Goal: Task Accomplishment & Management: Manage account settings

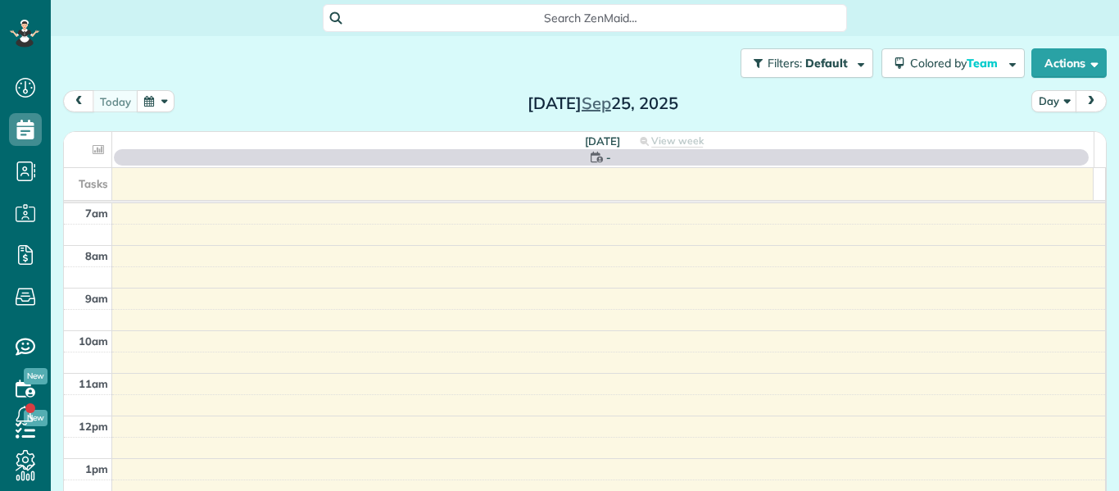
scroll to position [7, 7]
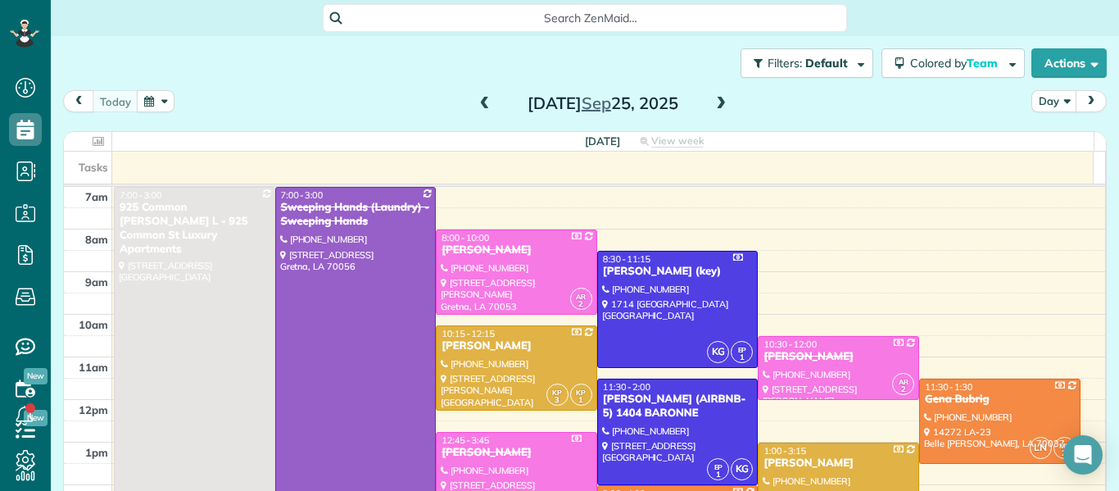
click at [714, 106] on span at bounding box center [721, 104] width 18 height 15
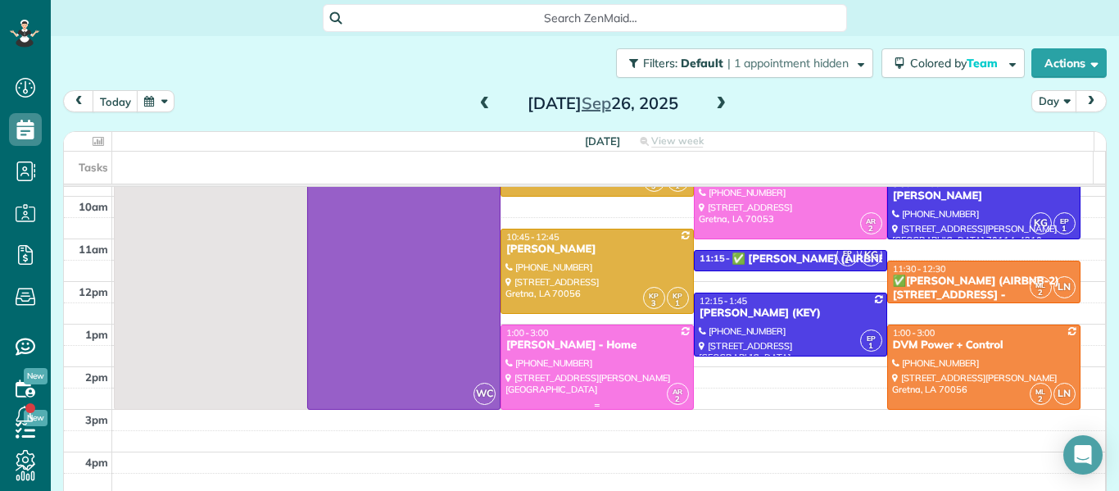
scroll to position [113, 0]
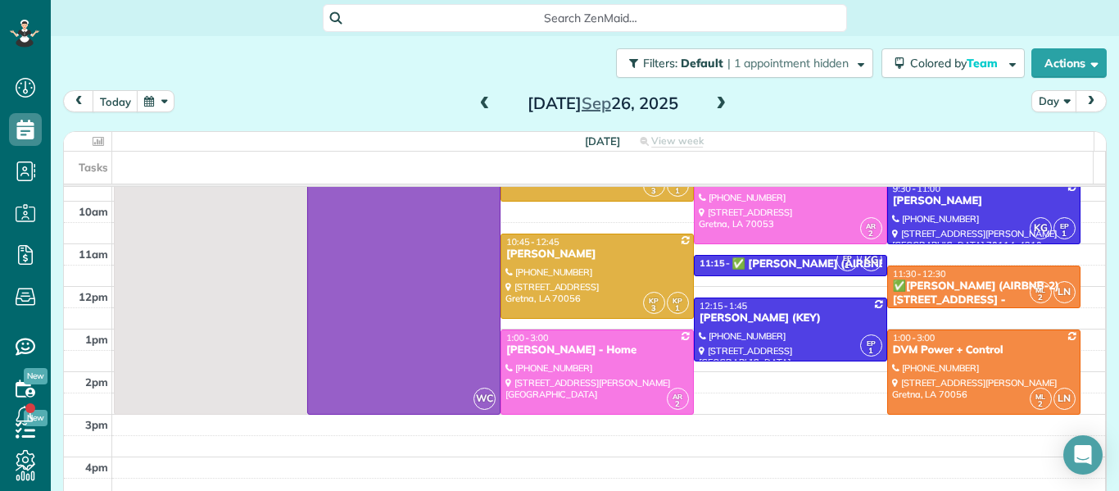
click at [479, 106] on span at bounding box center [485, 104] width 18 height 15
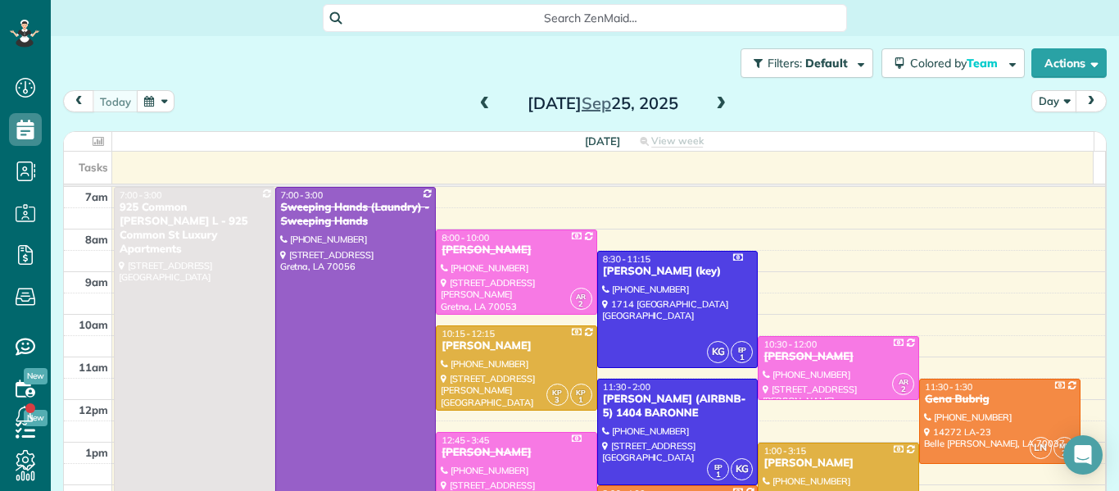
click at [717, 106] on span at bounding box center [721, 104] width 18 height 15
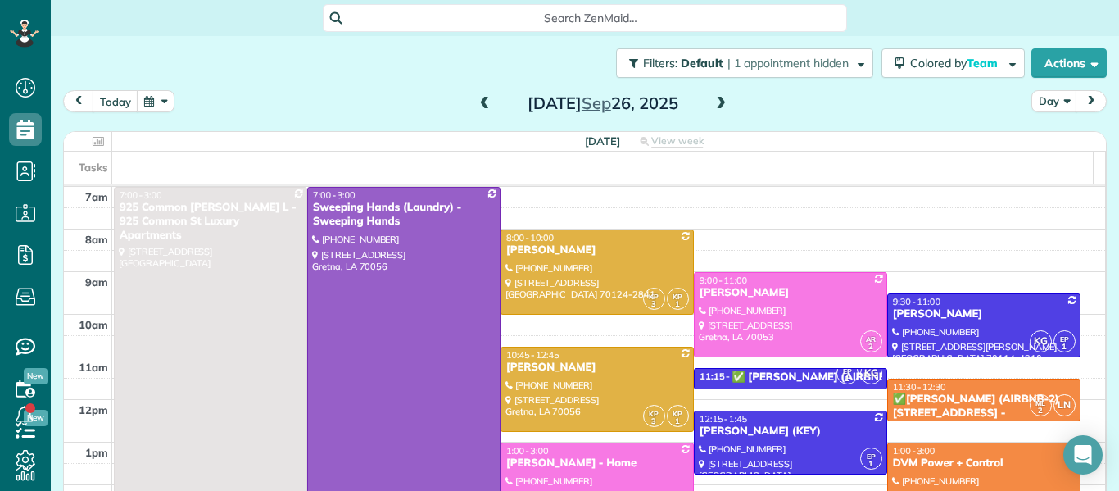
click at [477, 104] on span at bounding box center [485, 104] width 18 height 15
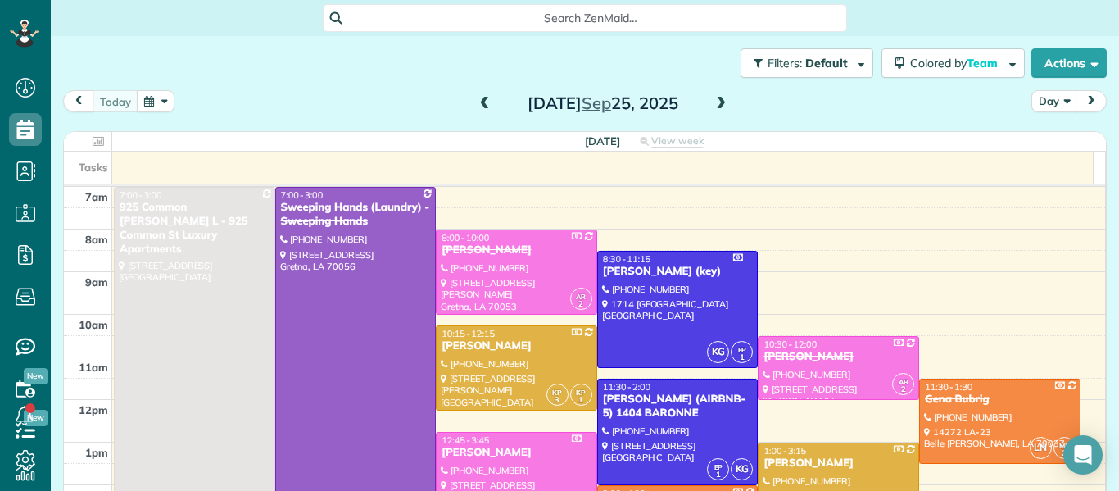
click at [477, 104] on span at bounding box center [485, 104] width 18 height 15
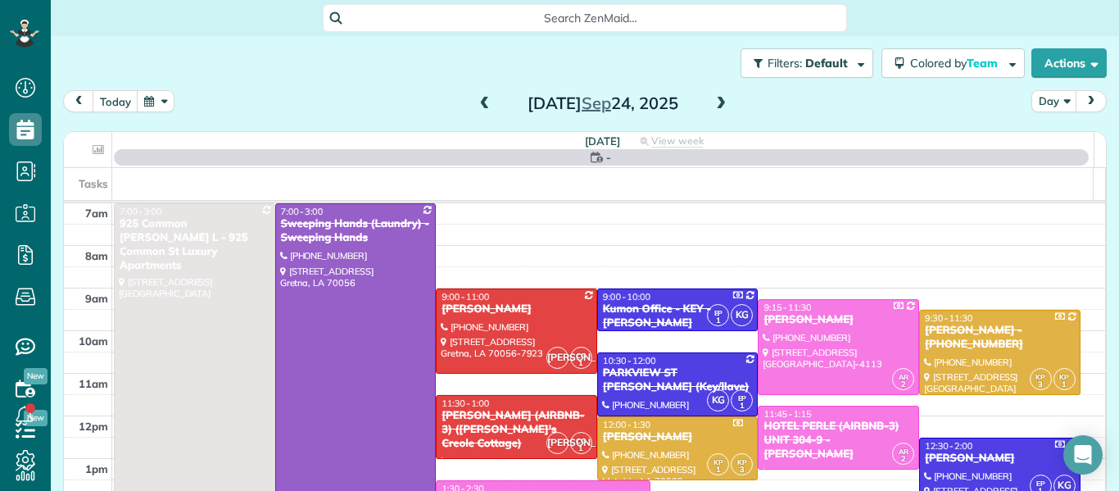
click at [477, 103] on span at bounding box center [485, 104] width 18 height 15
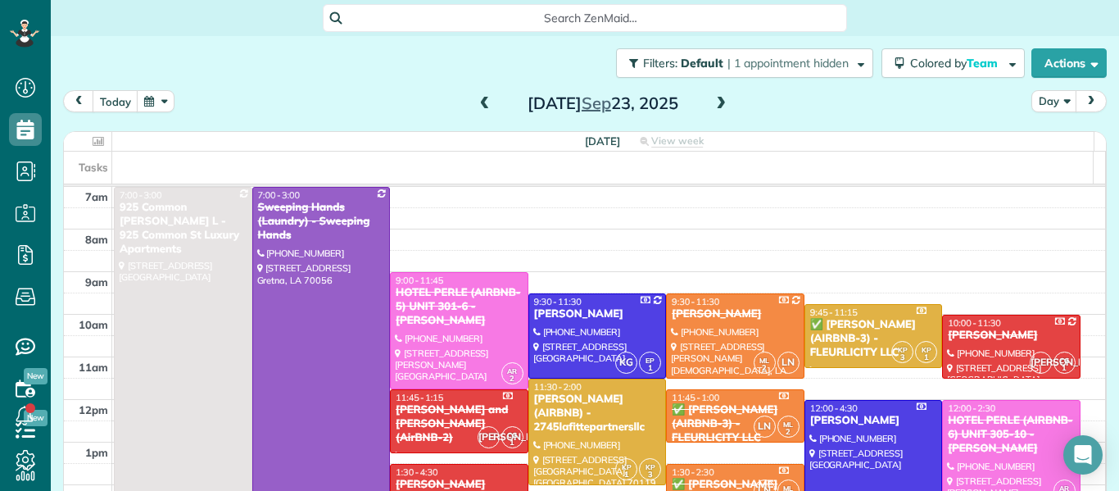
click at [477, 103] on span at bounding box center [485, 104] width 18 height 15
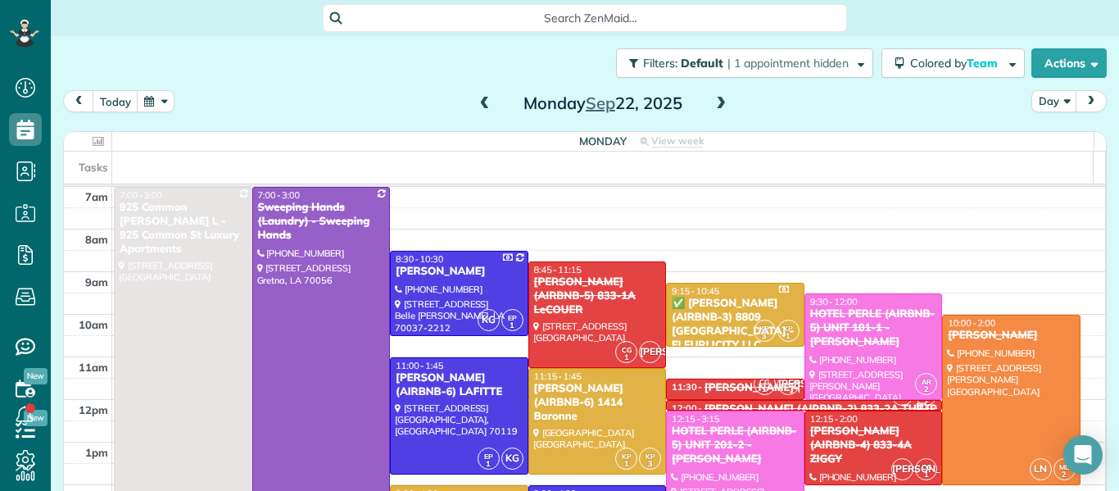
click at [712, 104] on span at bounding box center [721, 104] width 18 height 15
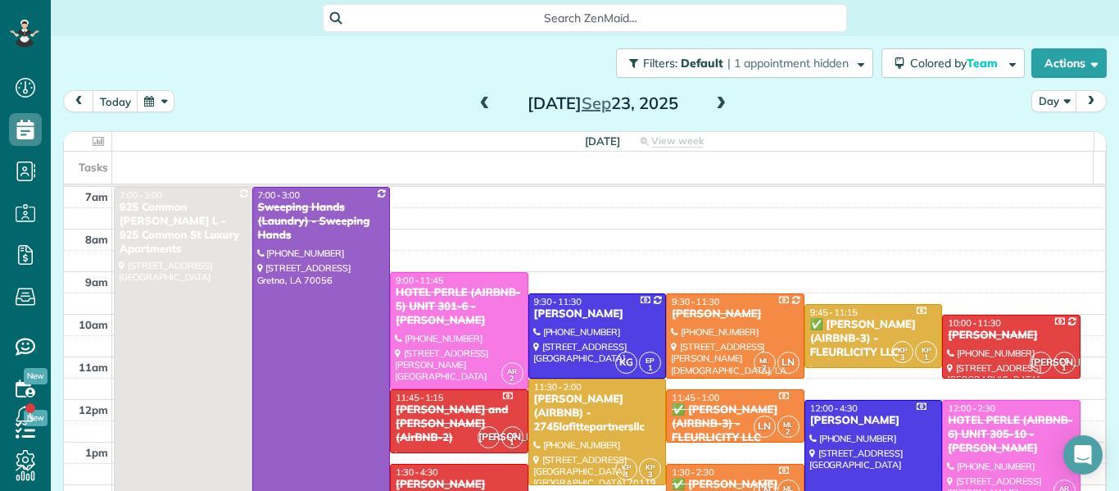
click at [712, 104] on span at bounding box center [721, 104] width 18 height 15
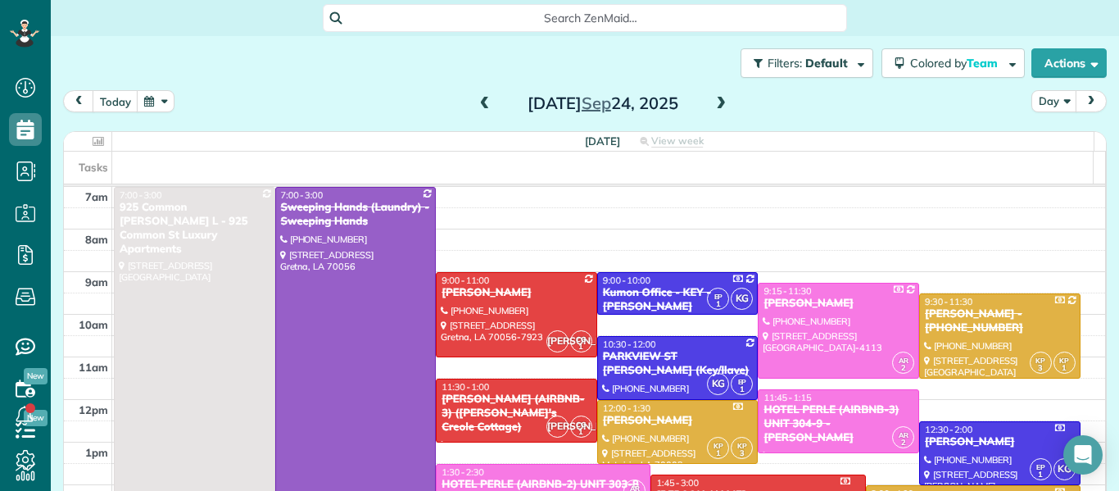
click at [712, 104] on span at bounding box center [721, 104] width 18 height 15
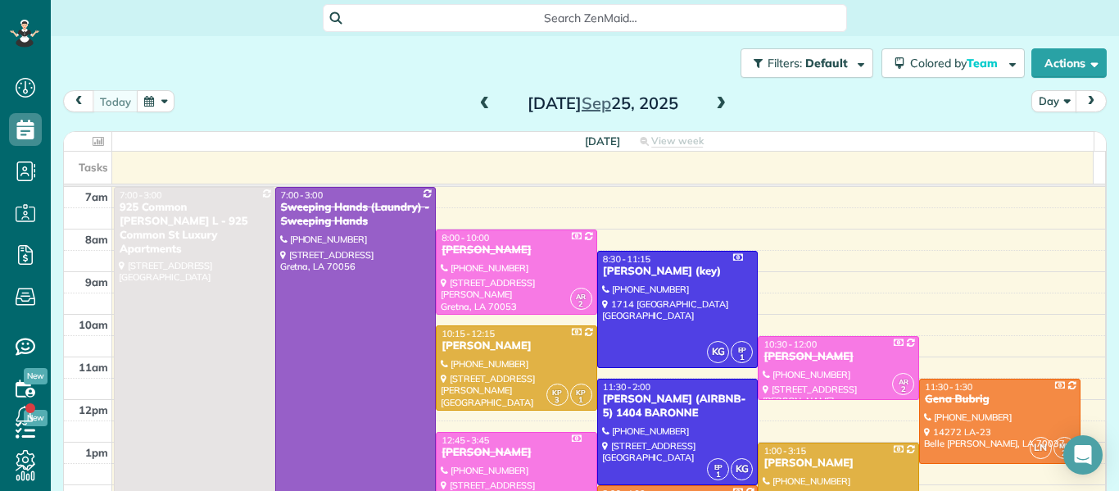
click at [712, 104] on span at bounding box center [721, 104] width 18 height 15
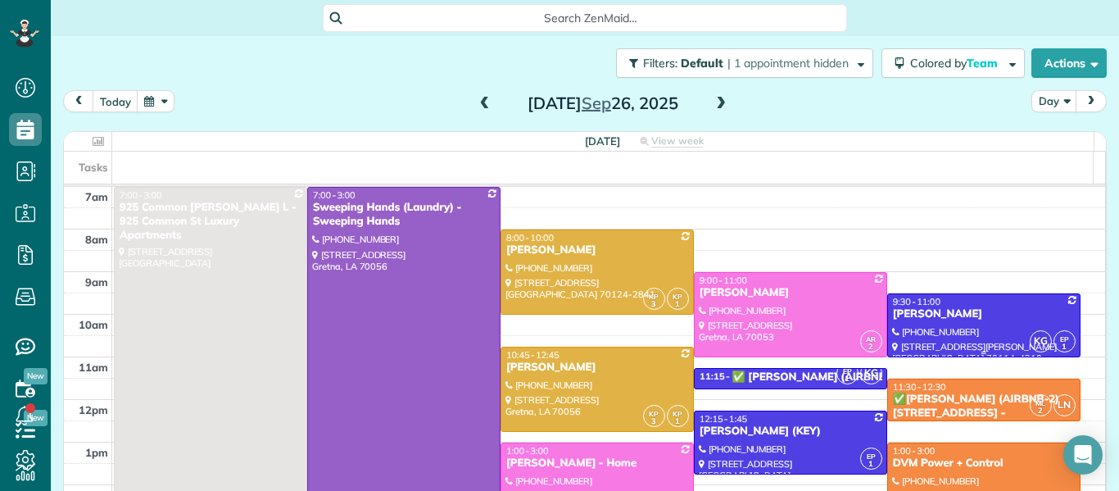
click at [942, 310] on div "[PERSON_NAME]" at bounding box center [983, 314] width 183 height 14
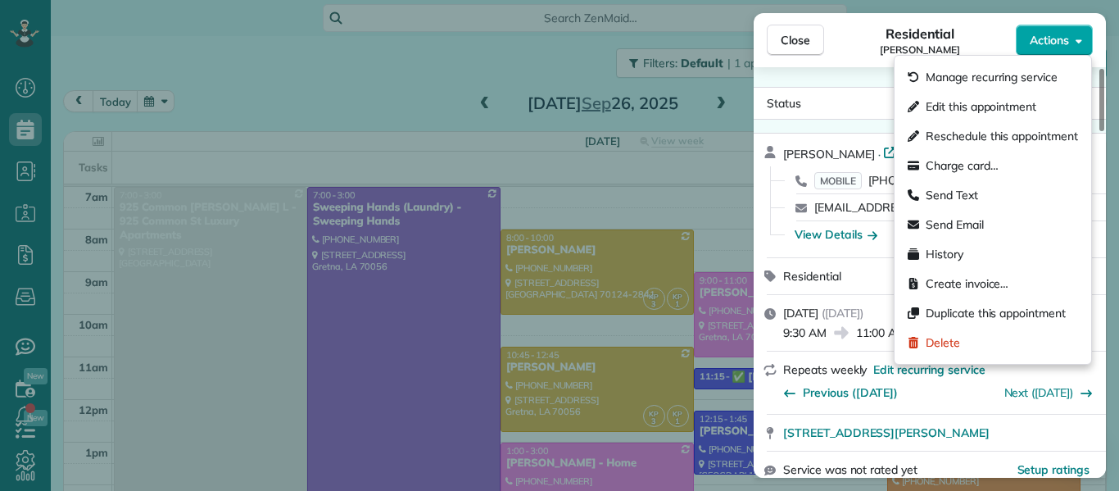
click at [1075, 44] on icon "button" at bounding box center [1078, 40] width 7 height 12
click at [1037, 335] on div "Delete" at bounding box center [992, 342] width 183 height 29
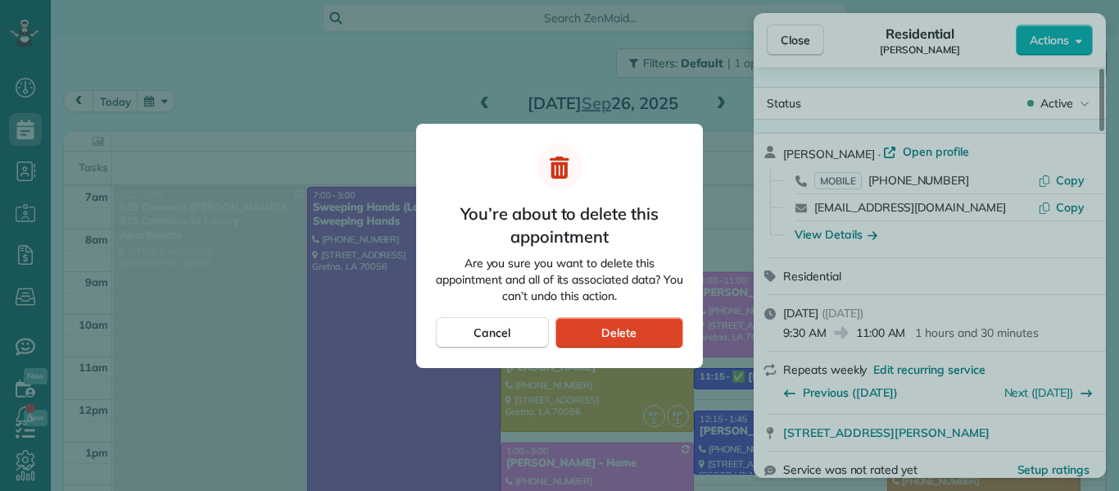
click at [609, 339] on span "Delete" at bounding box center [618, 332] width 35 height 16
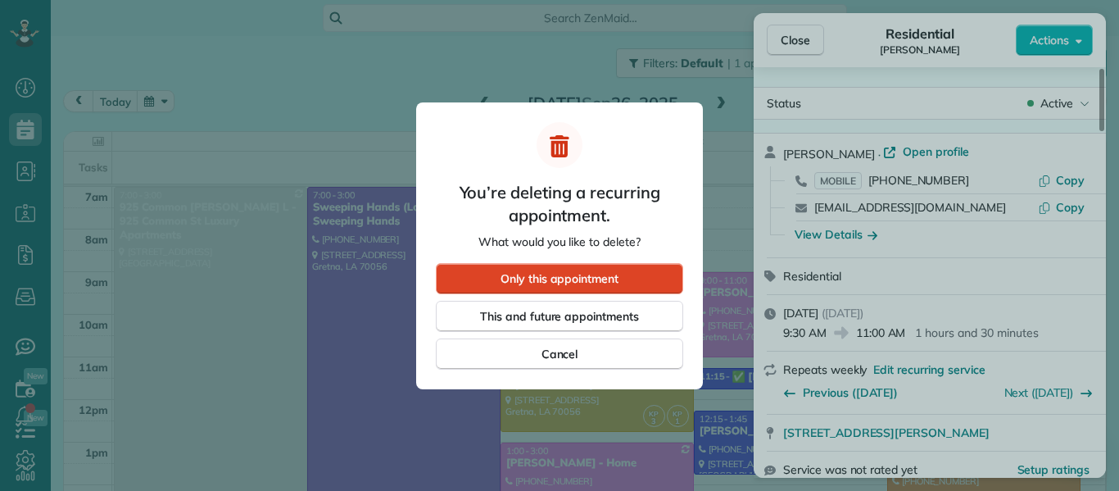
click at [583, 277] on span "Only this appointment" at bounding box center [559, 278] width 118 height 16
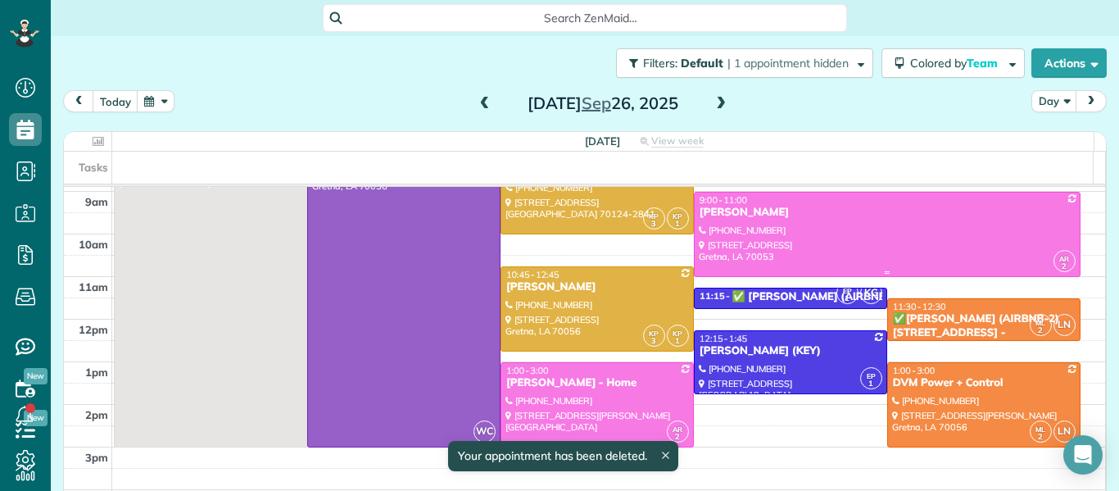
scroll to position [82, 0]
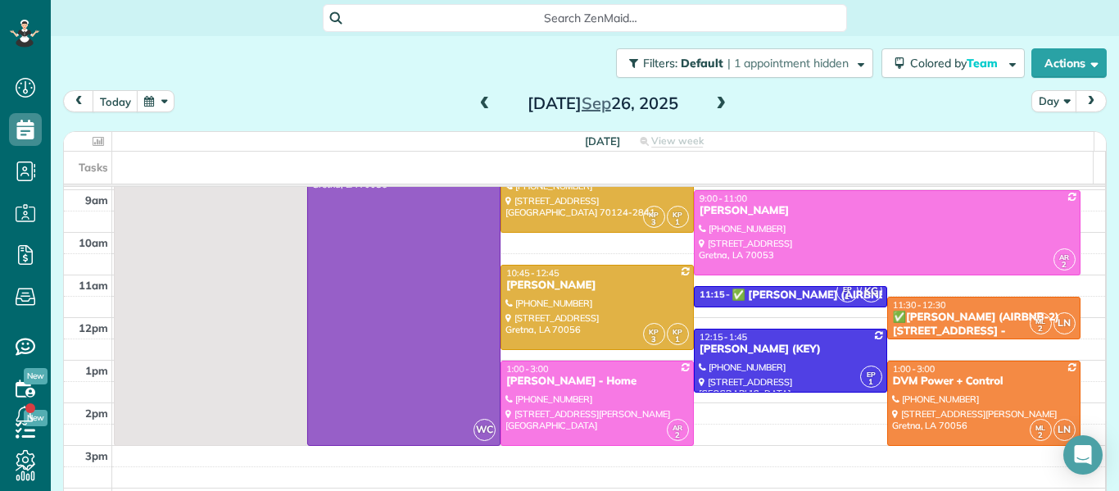
click at [715, 102] on span at bounding box center [721, 104] width 18 height 15
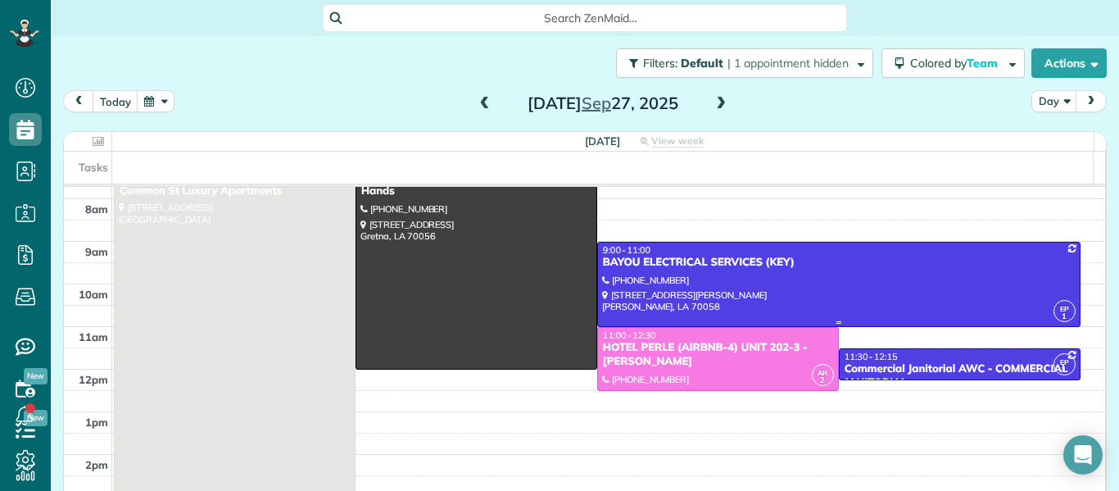
scroll to position [31, 0]
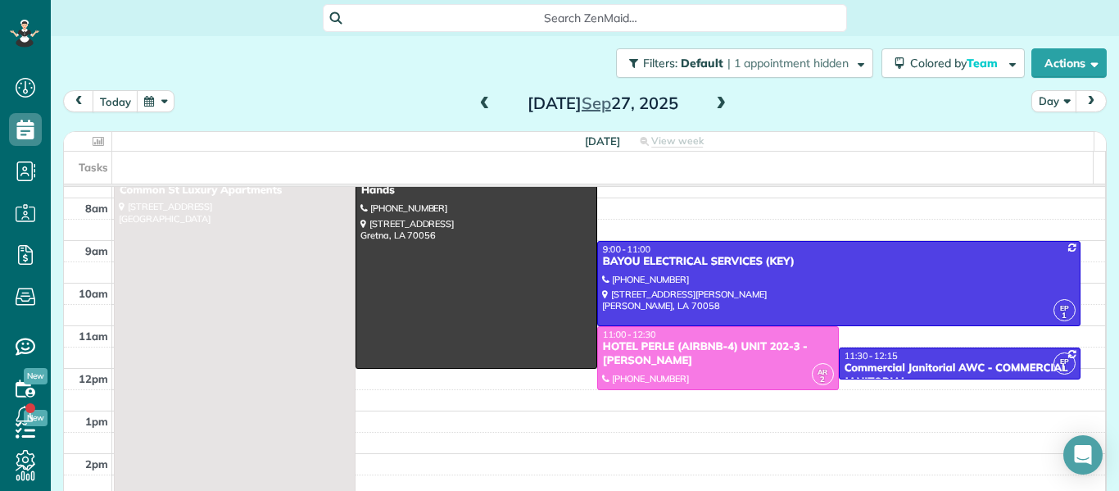
click at [717, 106] on span at bounding box center [721, 104] width 18 height 15
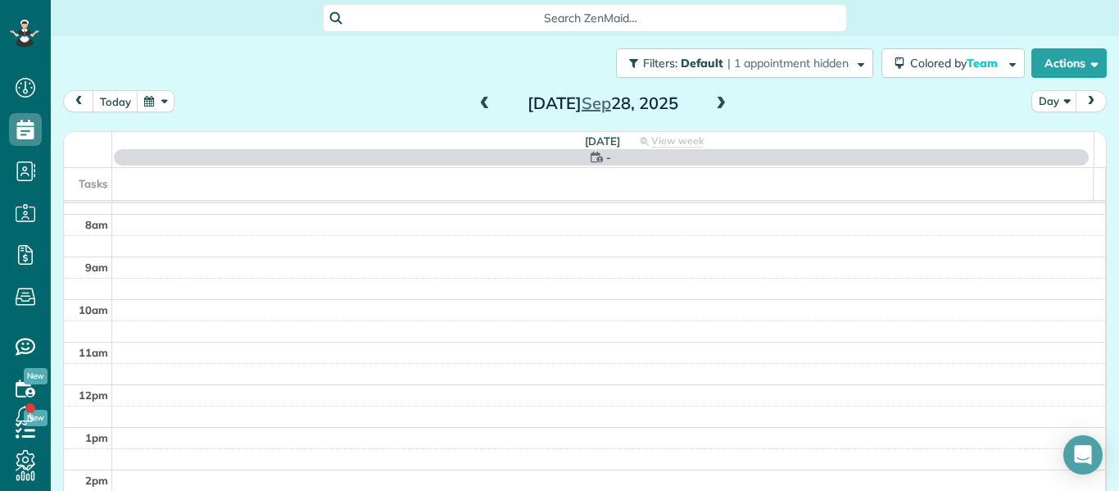
scroll to position [0, 0]
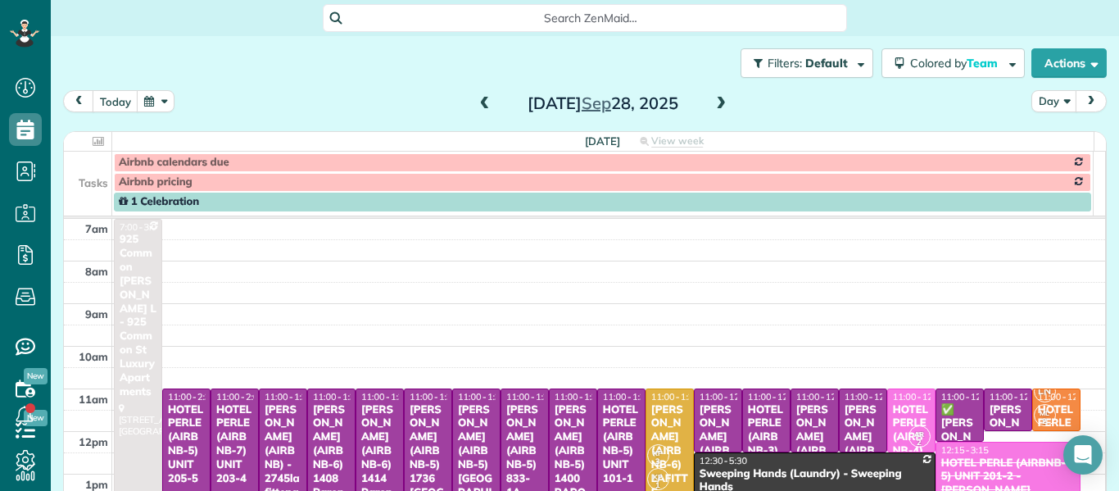
click at [717, 106] on span at bounding box center [721, 104] width 18 height 15
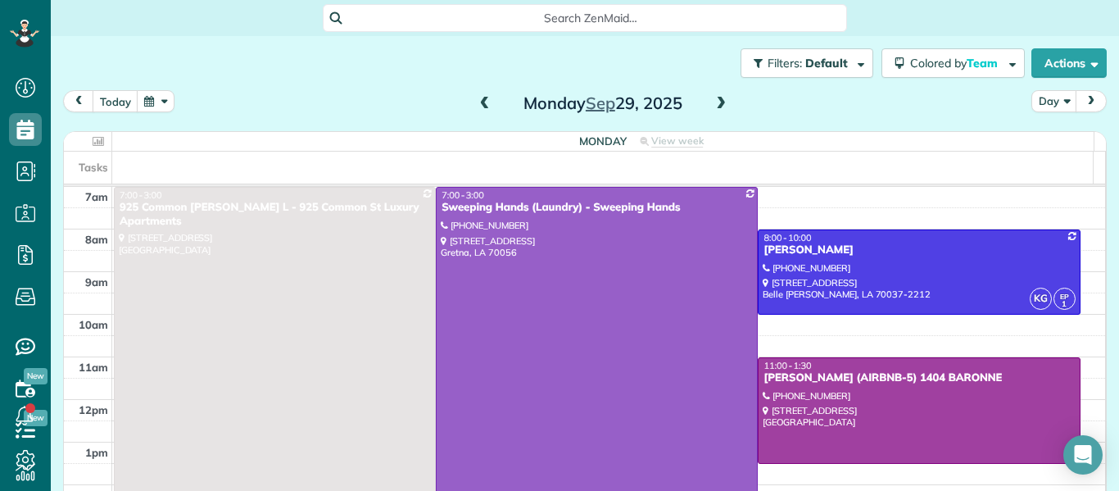
click at [717, 106] on span at bounding box center [721, 104] width 18 height 15
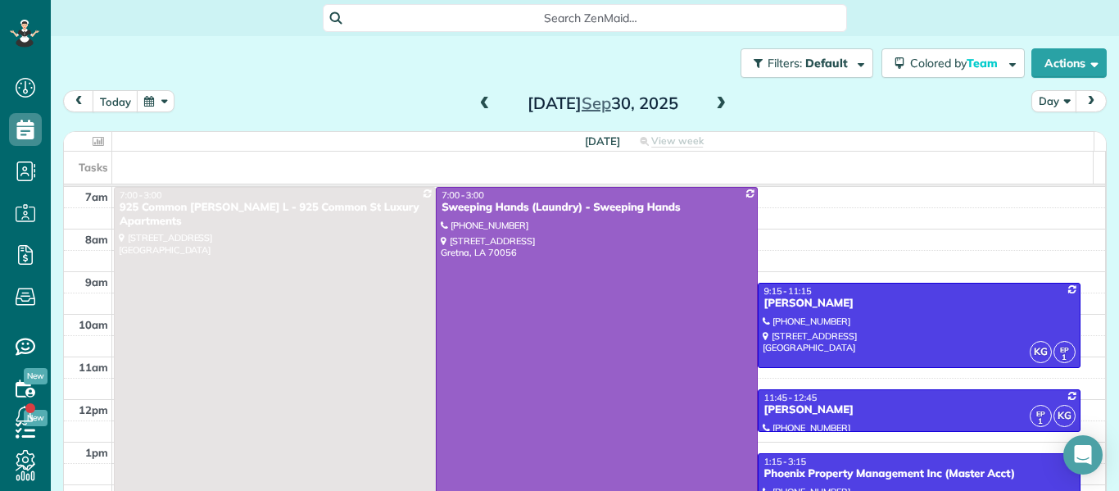
click at [717, 106] on span at bounding box center [721, 104] width 18 height 15
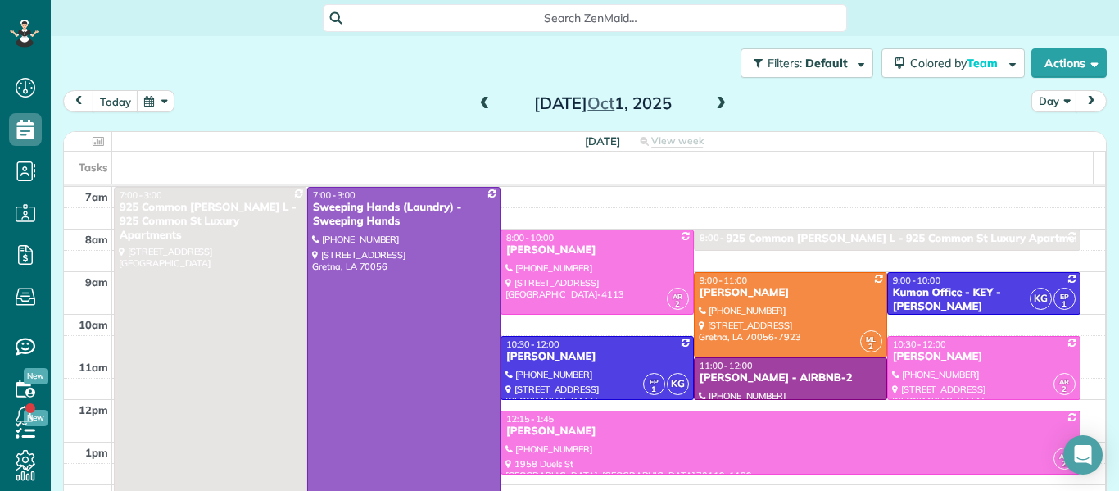
click at [717, 106] on span at bounding box center [721, 104] width 18 height 15
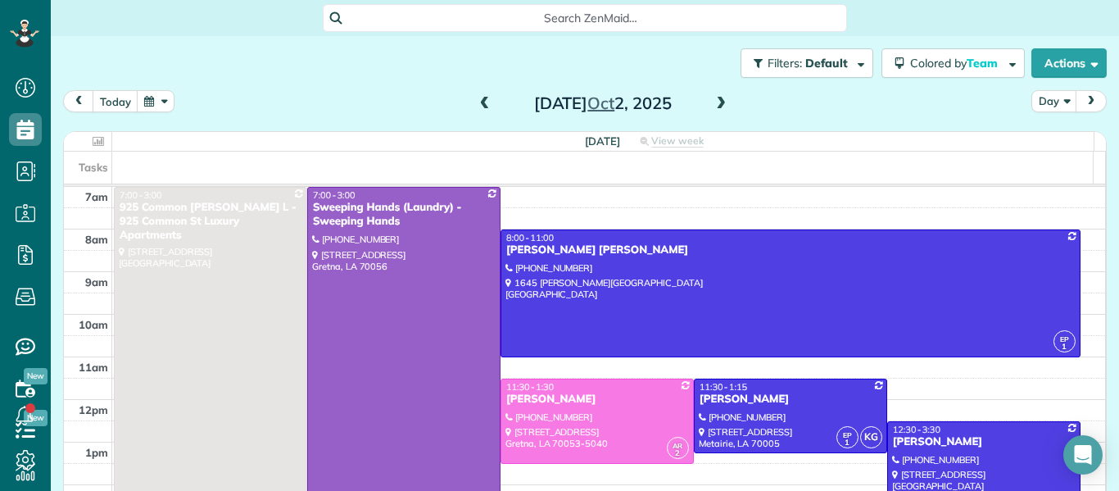
click at [482, 107] on span at bounding box center [485, 104] width 18 height 15
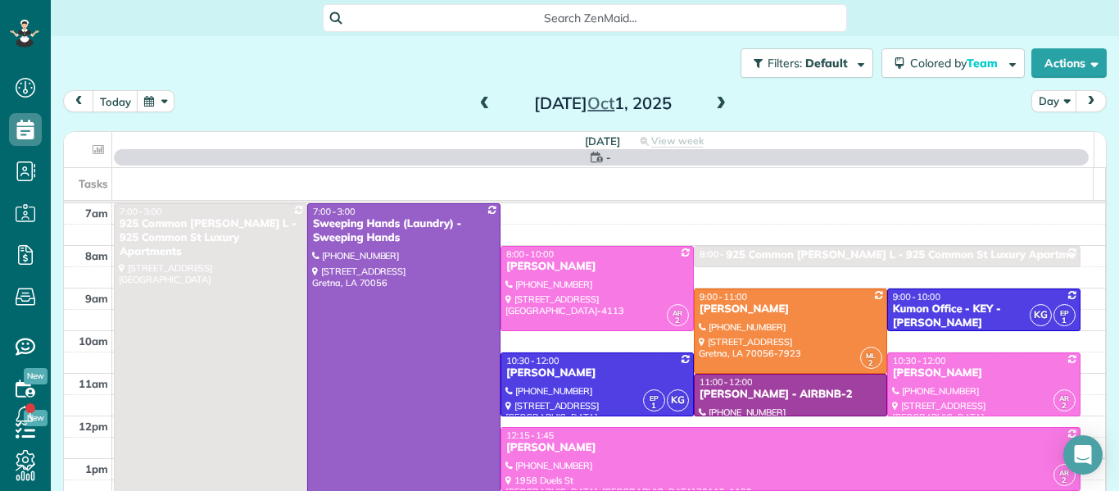
click at [482, 107] on span at bounding box center [485, 104] width 18 height 15
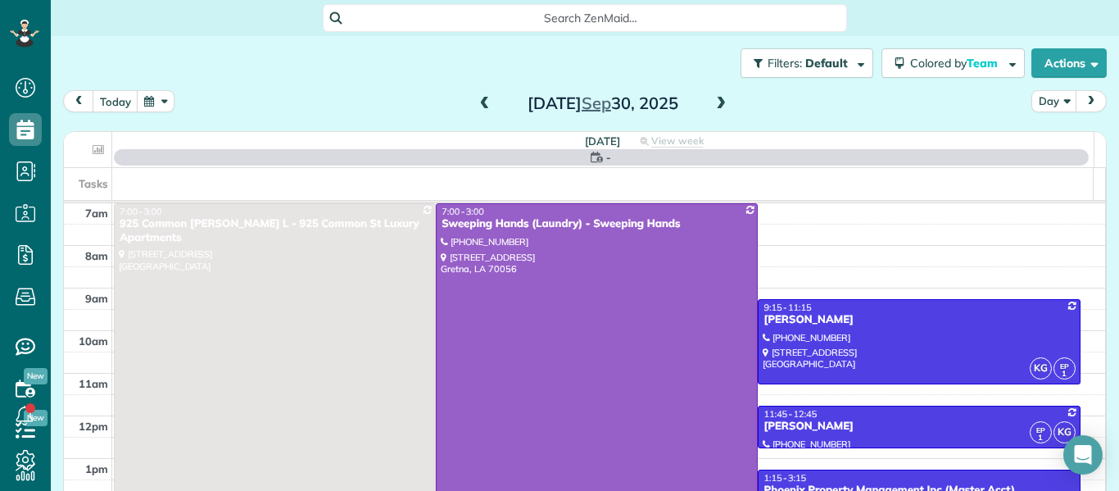
click at [482, 107] on span at bounding box center [485, 104] width 18 height 15
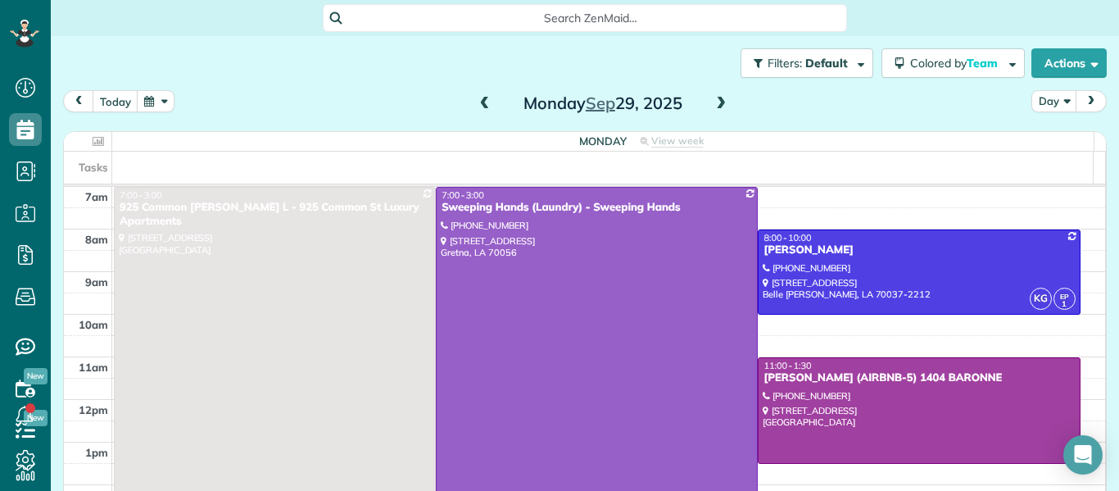
click at [486, 107] on span at bounding box center [485, 104] width 18 height 15
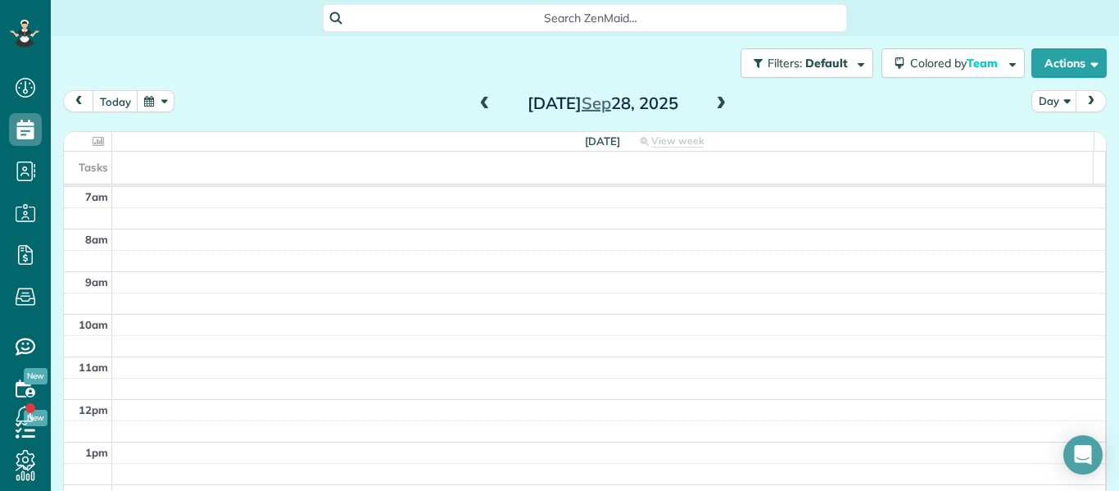
click at [476, 104] on span at bounding box center [485, 104] width 18 height 15
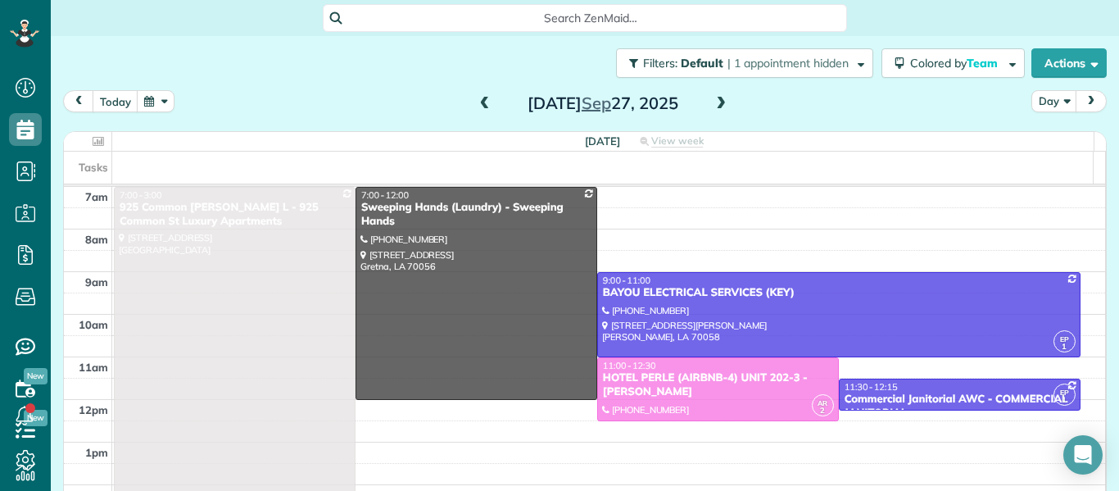
click at [476, 104] on span at bounding box center [485, 104] width 18 height 15
